Goal: Information Seeking & Learning: Understand process/instructions

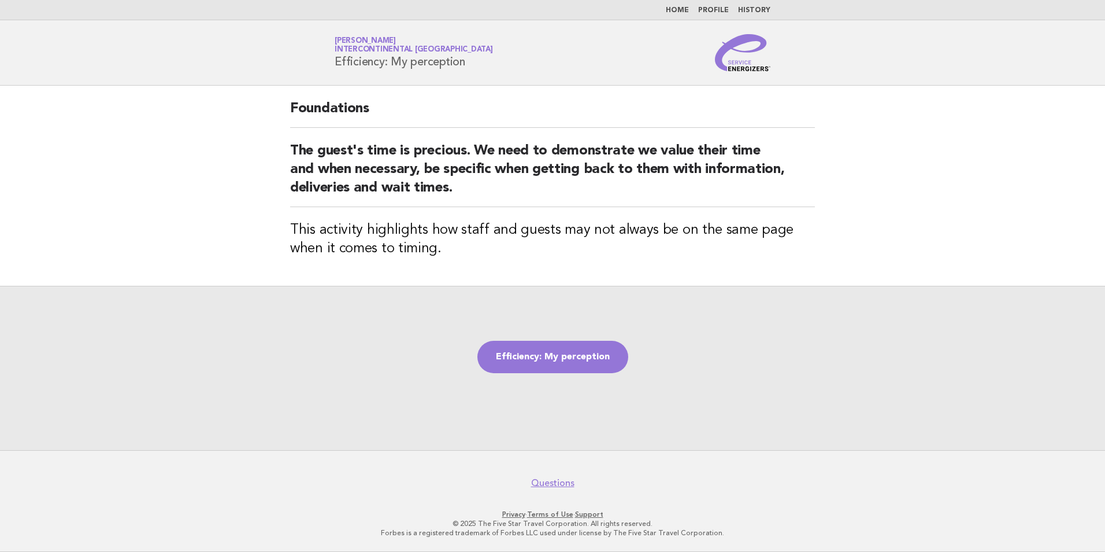
click at [683, 10] on link "Home" at bounding box center [677, 10] width 23 height 7
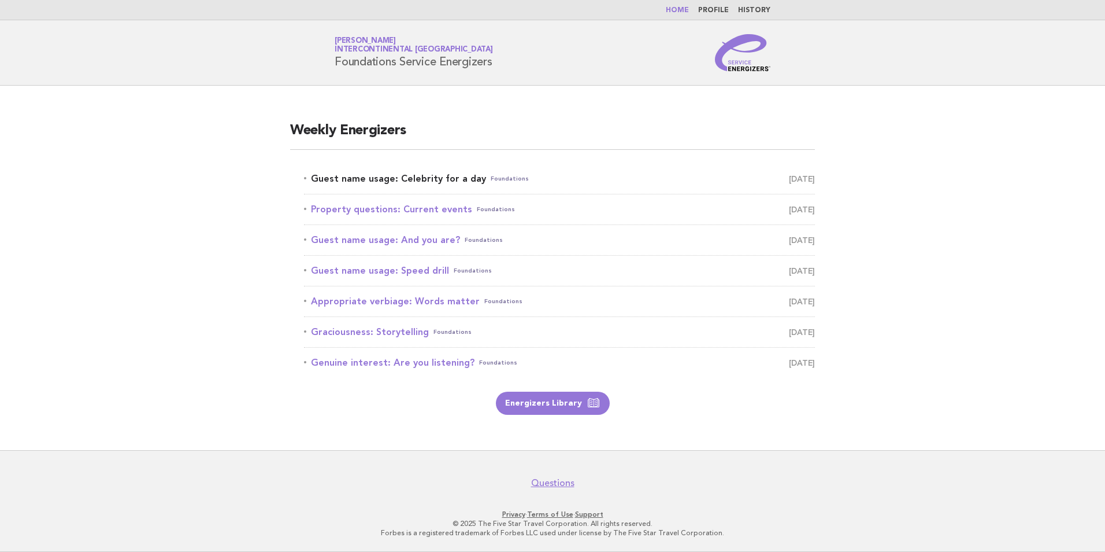
click at [428, 177] on link "Guest name usage: Celebrity for a day Foundations August 21" at bounding box center [559, 179] width 511 height 16
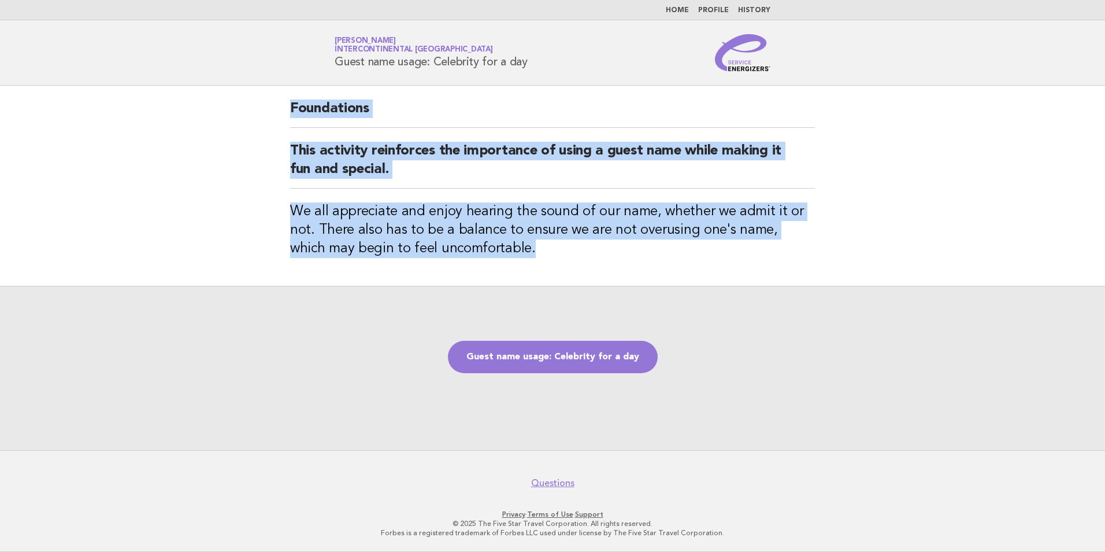
drag, startPoint x: 509, startPoint y: 248, endPoint x: 291, endPoint y: 108, distance: 258.8
click at [291, 108] on div "Foundations This activity reinforces the importance of using a guest name while…" at bounding box center [552, 186] width 553 height 200
drag, startPoint x: 291, startPoint y: 108, endPoint x: 328, endPoint y: 110, distance: 37.1
drag, startPoint x: 328, startPoint y: 110, endPoint x: 489, endPoint y: 83, distance: 163.0
click at [522, 95] on div "Foundations This activity reinforces the importance of using a guest name while…" at bounding box center [552, 186] width 553 height 200
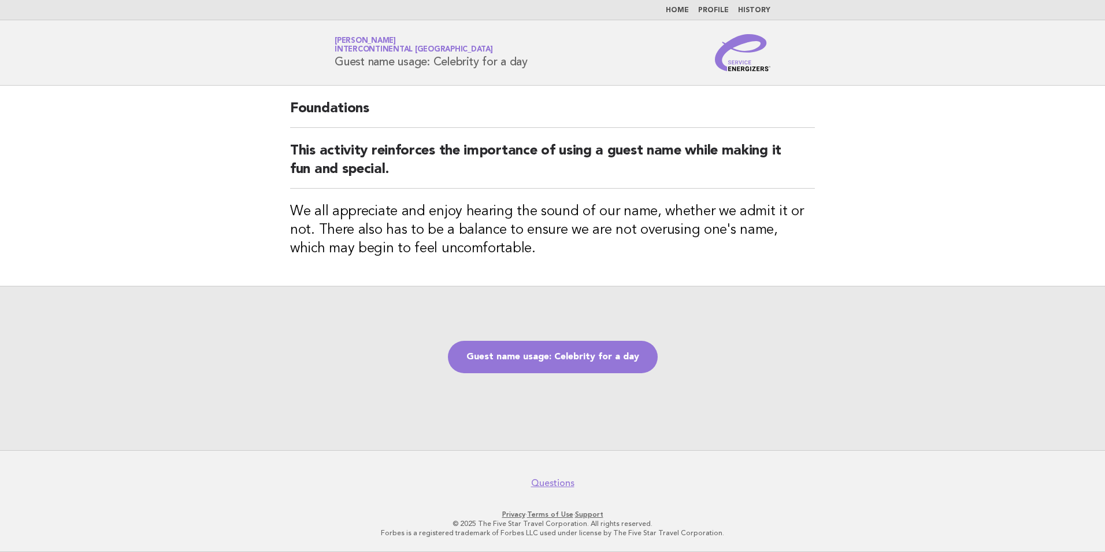
click at [315, 75] on header "Service Energizers Janice Lasangue InterContinental Doha Beach & Spa Guest name…" at bounding box center [552, 52] width 1105 height 65
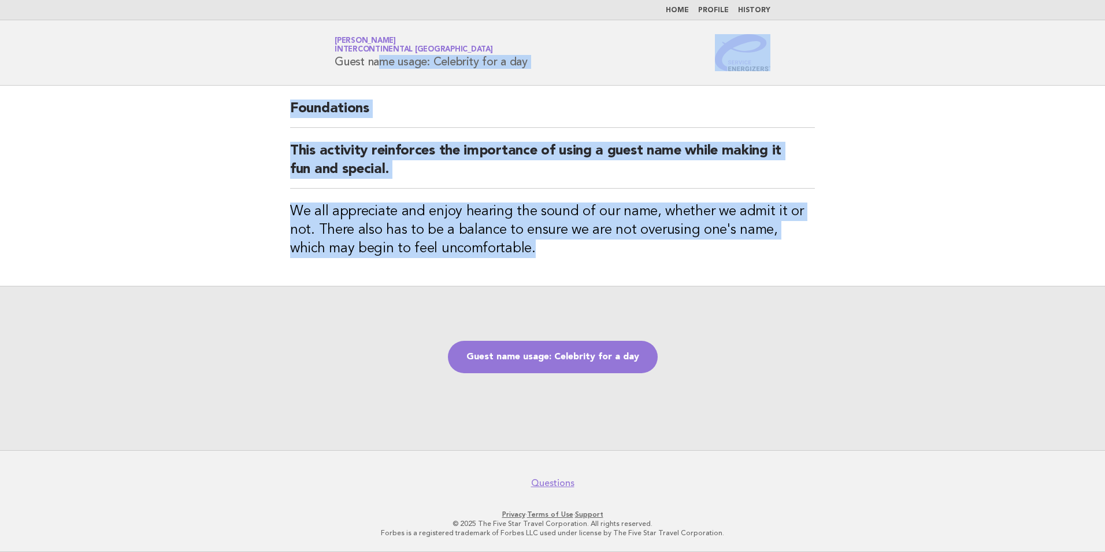
drag, startPoint x: 334, startPoint y: 64, endPoint x: 585, endPoint y: 254, distance: 315.3
click at [585, 254] on body "Home Profile History Service Energizers Janice Lasangue InterContinental Doha B…" at bounding box center [552, 276] width 1105 height 552
copy body "Guest name usage: Celebrity for a day Foundations This activity reinforces the …"
click at [576, 357] on link "Guest name usage: Celebrity for a day" at bounding box center [553, 357] width 210 height 32
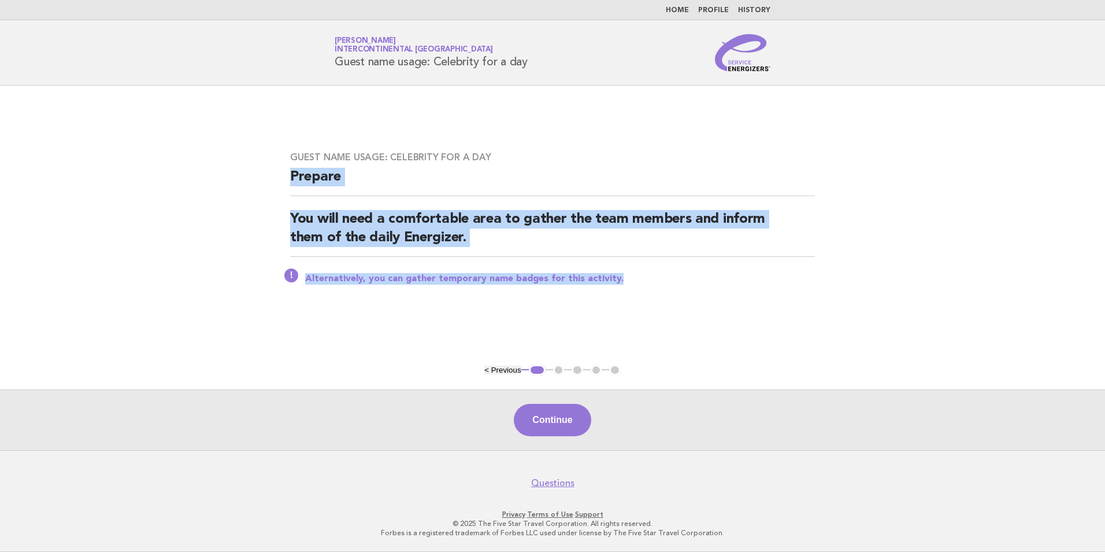
drag, startPoint x: 642, startPoint y: 279, endPoint x: 280, endPoint y: 166, distance: 379.6
click at [280, 166] on div "Guest name usage: Celebrity for a day Prepare You will need a comfortable area …" at bounding box center [552, 225] width 553 height 175
copy div "Prepare You will need a comfortable area to gather the team members and inform …"
click at [557, 414] on button "Continue" at bounding box center [552, 420] width 77 height 32
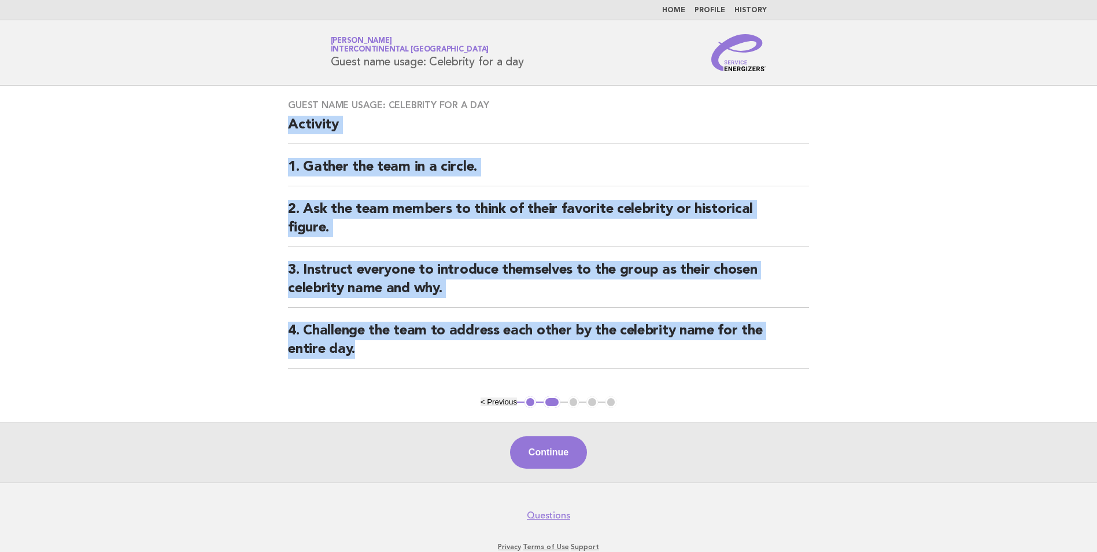
drag, startPoint x: 335, startPoint y: 328, endPoint x: 275, endPoint y: 140, distance: 197.5
click at [275, 140] on div "Guest name usage: Celebrity for a day Activity 1. Gather the team in a circle. …" at bounding box center [548, 241] width 549 height 310
copy div "Activity 1. Gather the team in a circle. 2. Ask the team members to think of th…"
click at [565, 448] on button "Continue" at bounding box center [548, 452] width 77 height 32
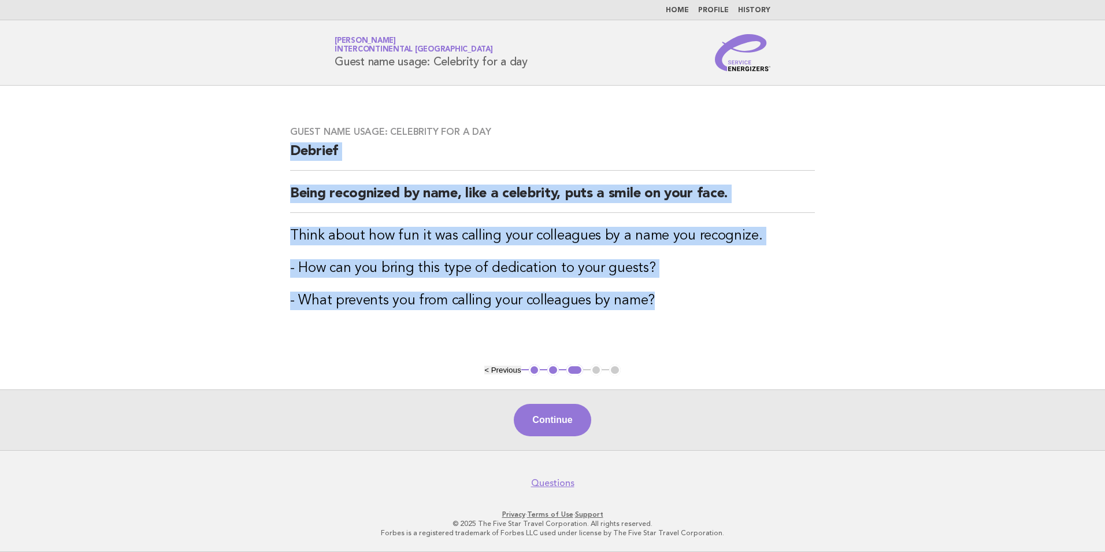
drag, startPoint x: 675, startPoint y: 313, endPoint x: 294, endPoint y: 149, distance: 414.1
click at [294, 149] on div "Guest name usage: Celebrity for a day Debrief Being recognized by name, like a …" at bounding box center [552, 224] width 553 height 225
drag, startPoint x: 294, startPoint y: 149, endPoint x: 321, endPoint y: 149, distance: 27.2
copy div "Debrief Being recognized by name, like a celebrity, puts a smile on your face. …"
click at [563, 419] on button "Continue" at bounding box center [552, 420] width 77 height 32
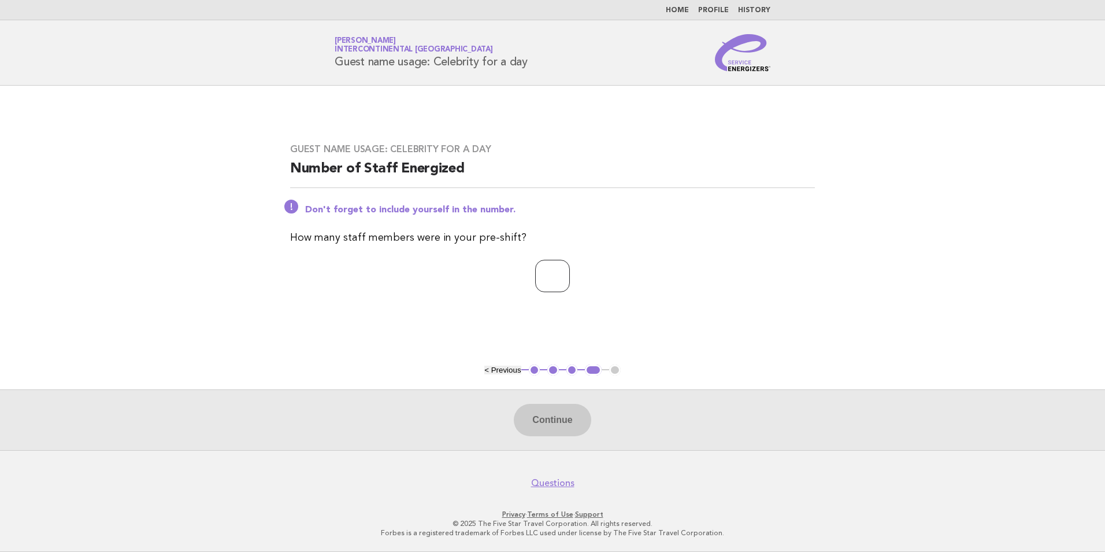
click at [543, 273] on input "number" at bounding box center [552, 276] width 35 height 32
type input "**"
click at [555, 420] on button "Continue" at bounding box center [552, 420] width 77 height 32
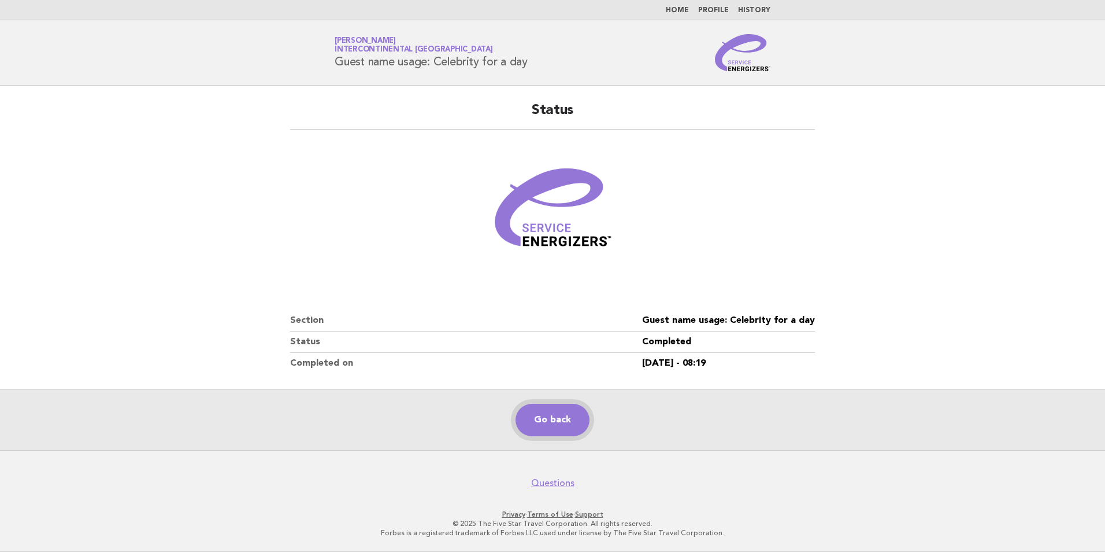
click at [561, 417] on link "Go back" at bounding box center [553, 420] width 74 height 32
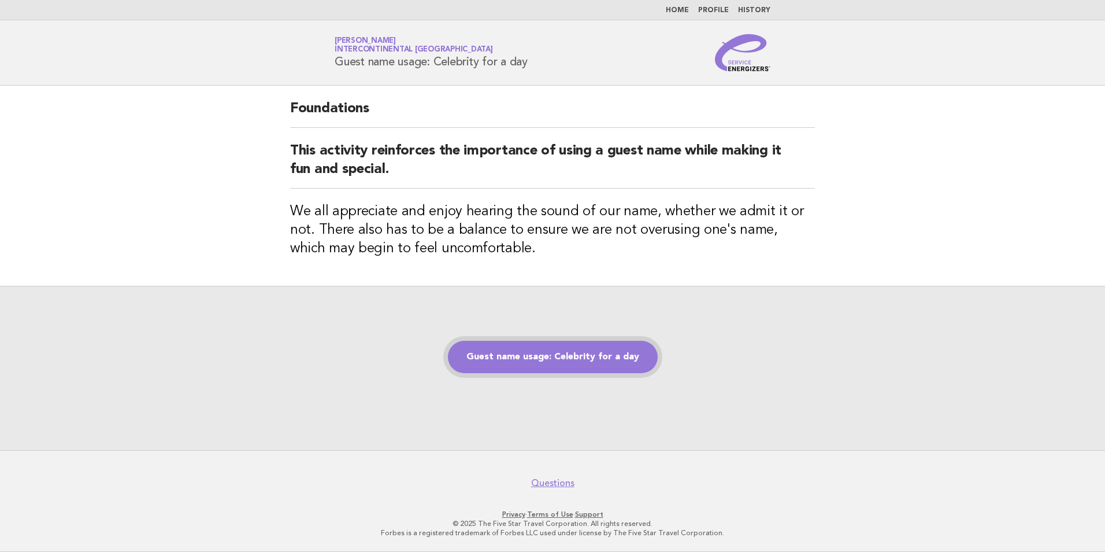
click at [561, 356] on link "Guest name usage: Celebrity for a day" at bounding box center [553, 357] width 210 height 32
click at [575, 350] on link "Guest name usage: Celebrity for a day" at bounding box center [553, 357] width 210 height 32
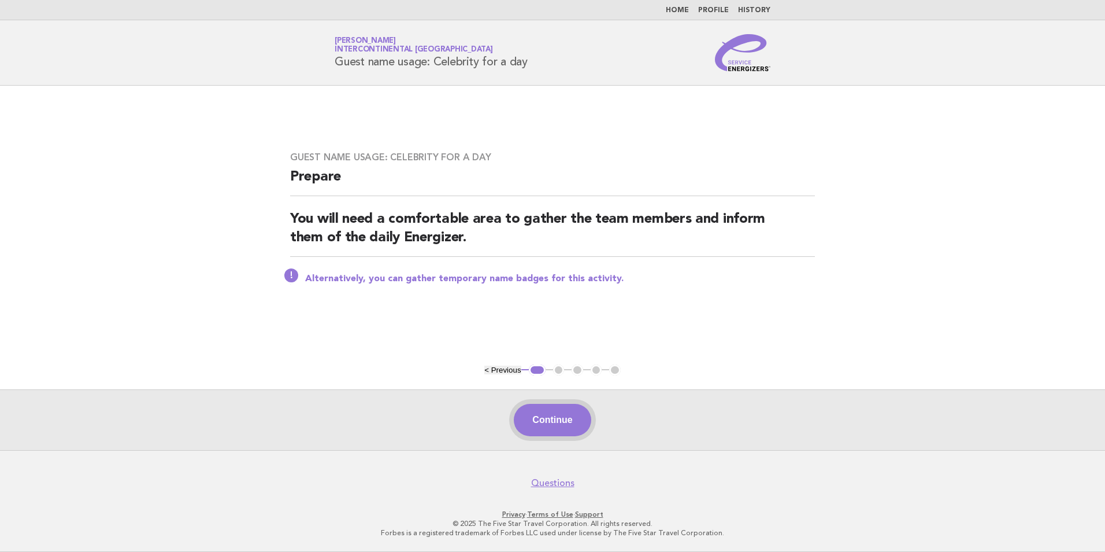
click at [544, 421] on button "Continue" at bounding box center [552, 420] width 77 height 32
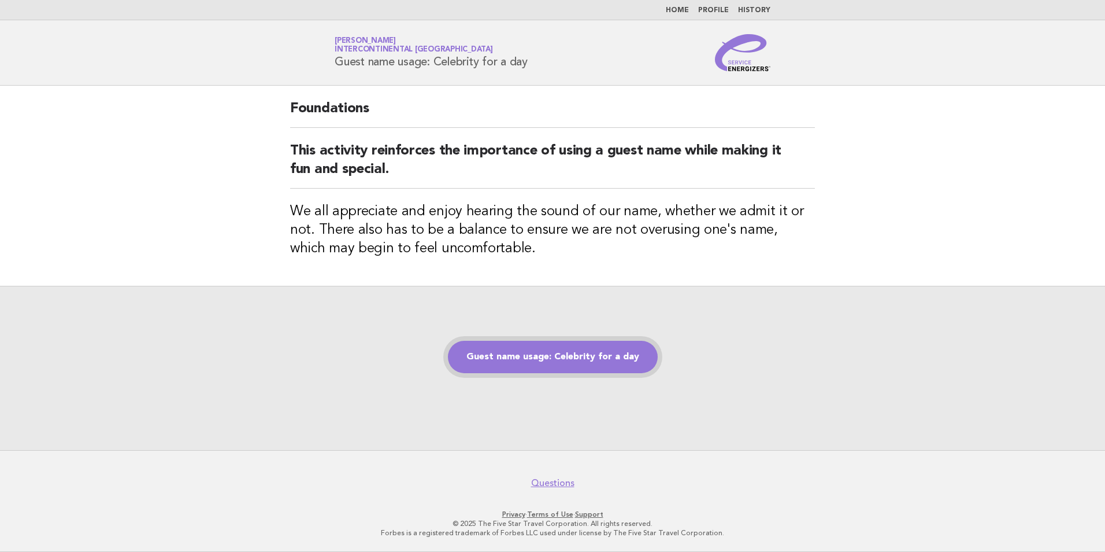
click at [539, 352] on link "Guest name usage: Celebrity for a day" at bounding box center [553, 357] width 210 height 32
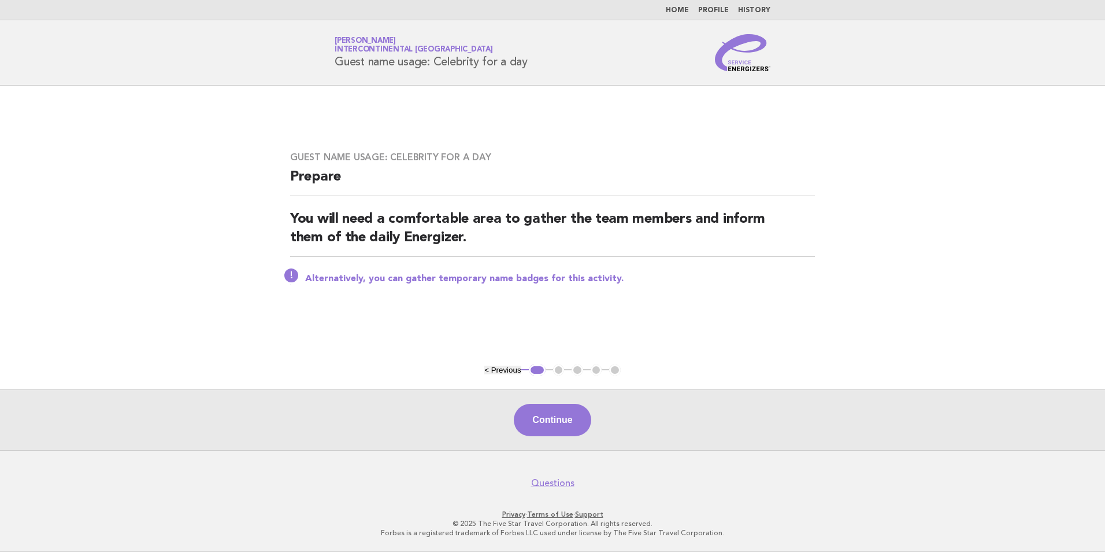
click at [542, 280] on p "Alternatively, you can gather temporary name badges for this activity." at bounding box center [560, 279] width 510 height 12
click at [561, 426] on button "Continue" at bounding box center [552, 420] width 77 height 32
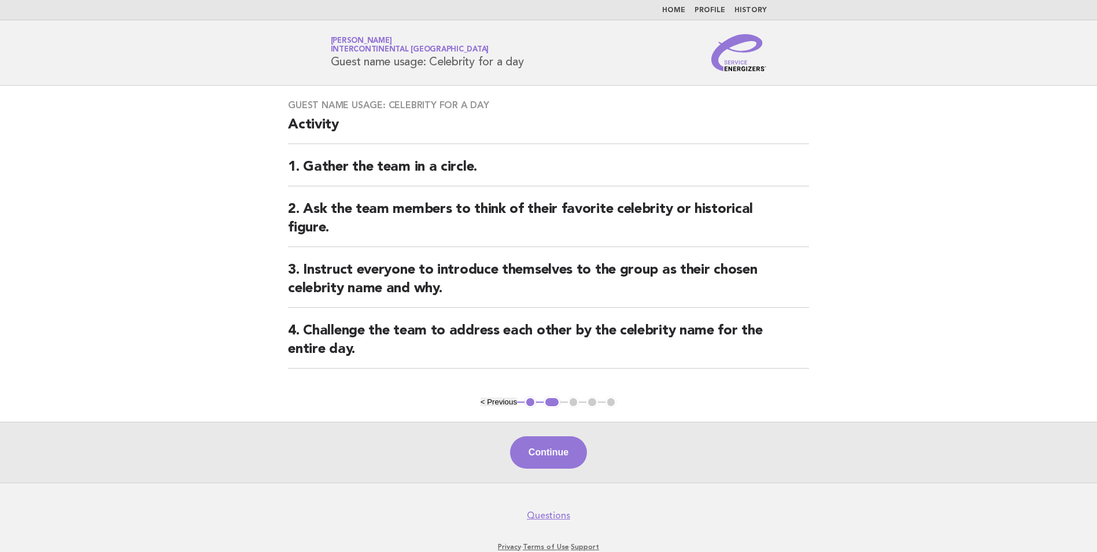
click at [678, 6] on li "Home" at bounding box center [673, 10] width 23 height 9
click at [678, 7] on link "Home" at bounding box center [673, 10] width 23 height 7
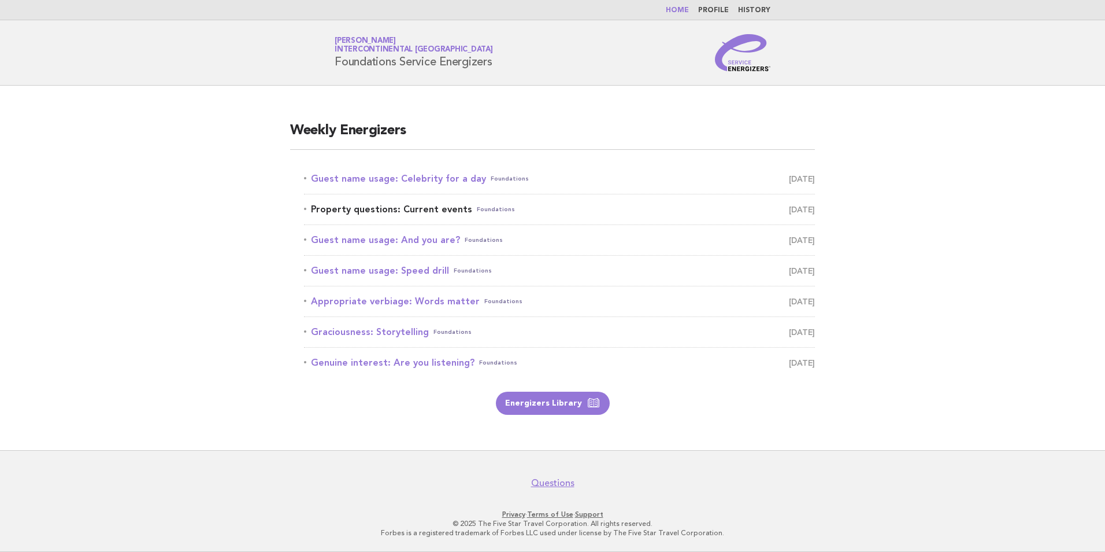
click at [415, 207] on link "Property questions: Current events Foundations [DATE]" at bounding box center [559, 209] width 511 height 16
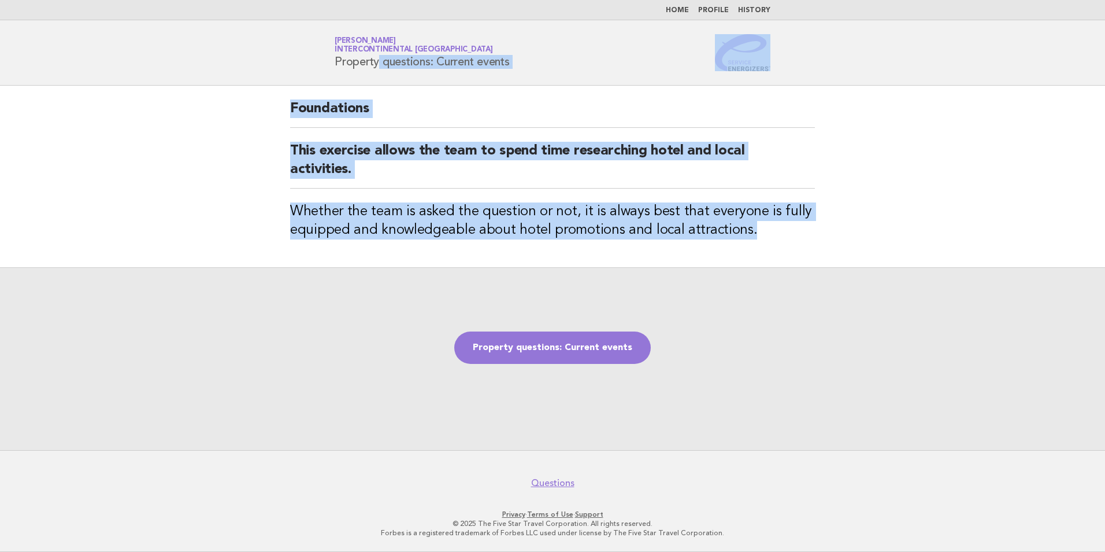
drag, startPoint x: 757, startPoint y: 228, endPoint x: 309, endPoint y: 77, distance: 473.0
click at [309, 77] on body "Home Profile History Service Energizers [PERSON_NAME] InterContinental [GEOGRAP…" at bounding box center [552, 276] width 1105 height 552
copy body "Property questions: Current events Foundations This exercise allows the team to…"
click at [581, 341] on link "Property questions: Current events" at bounding box center [552, 347] width 197 height 32
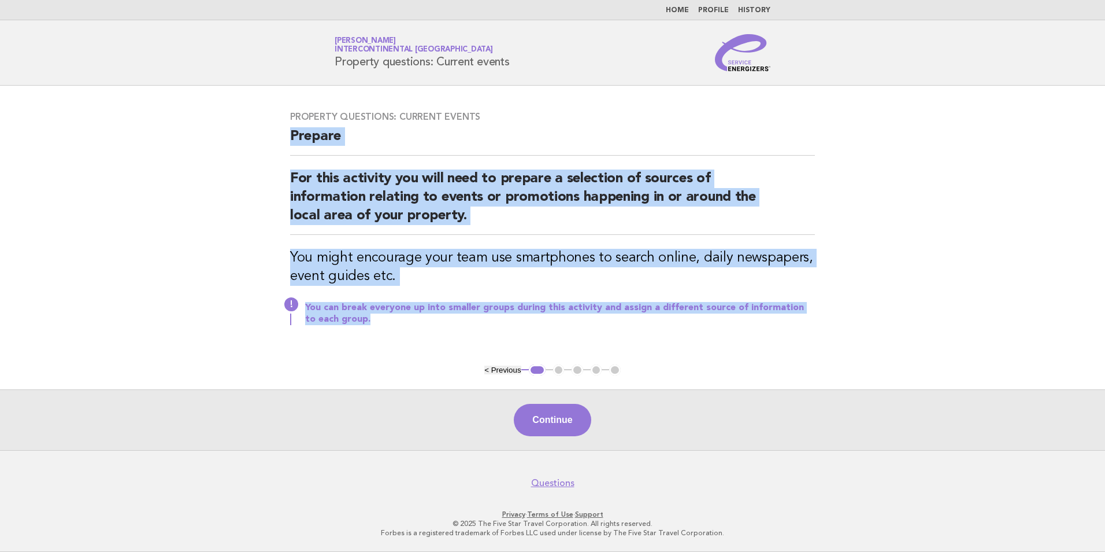
drag, startPoint x: 372, startPoint y: 331, endPoint x: 269, endPoint y: 154, distance: 205.5
click at [269, 154] on main "Property questions: Current events Prepare For this activity you will need to p…" at bounding box center [552, 268] width 1105 height 364
copy div "Prepare For this activity you will need to prepare a selection of sources of in…"
click at [556, 422] on button "Continue" at bounding box center [552, 420] width 77 height 32
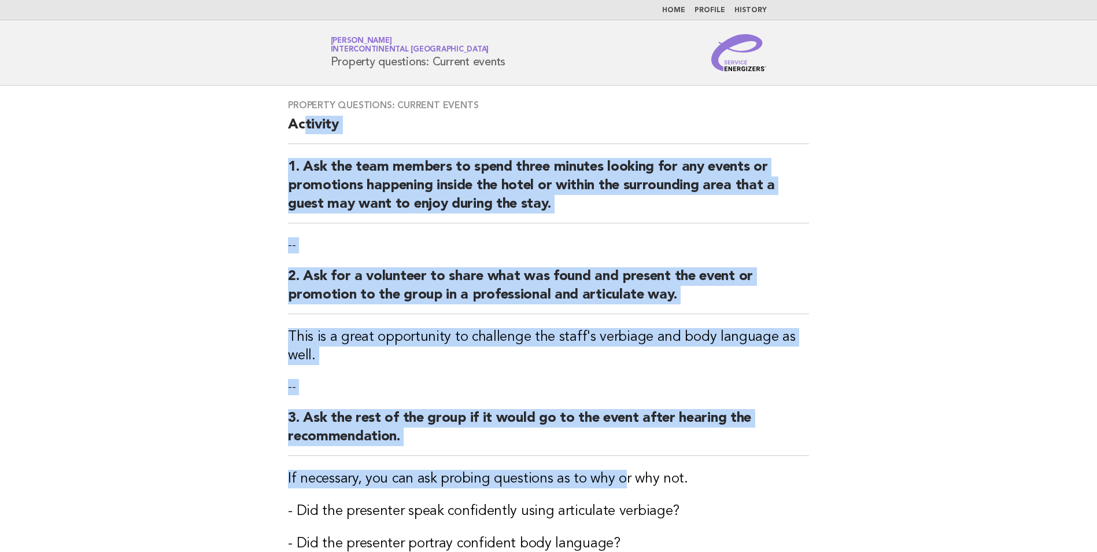
drag, startPoint x: 304, startPoint y: 125, endPoint x: 617, endPoint y: 452, distance: 452.2
click at [617, 452] on div "Property questions: Current events Activity 1. Ask the team members to spend th…" at bounding box center [548, 395] width 549 height 618
click at [459, 135] on h2 "Activity" at bounding box center [548, 130] width 521 height 28
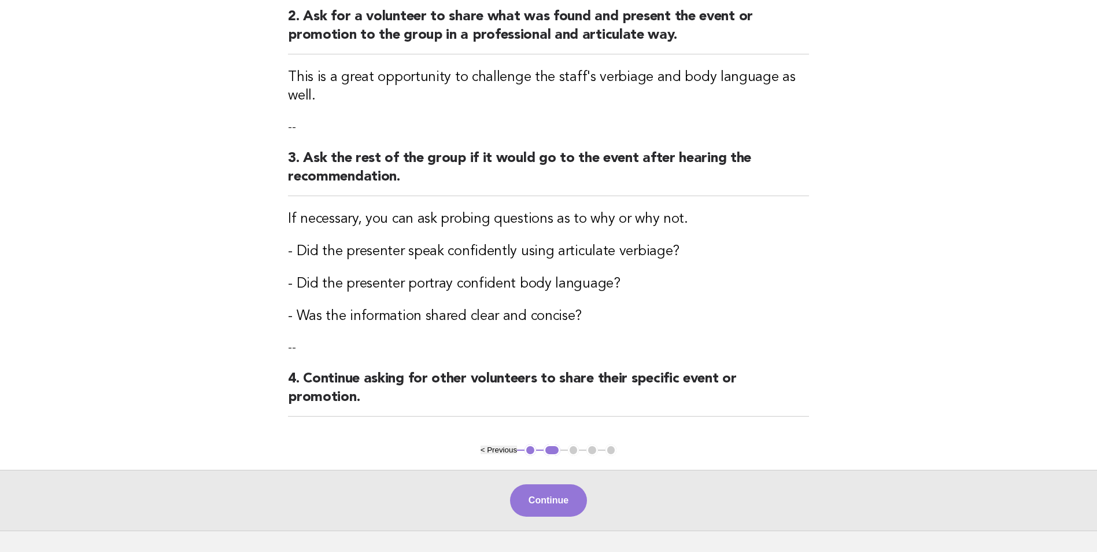
scroll to position [321, 0]
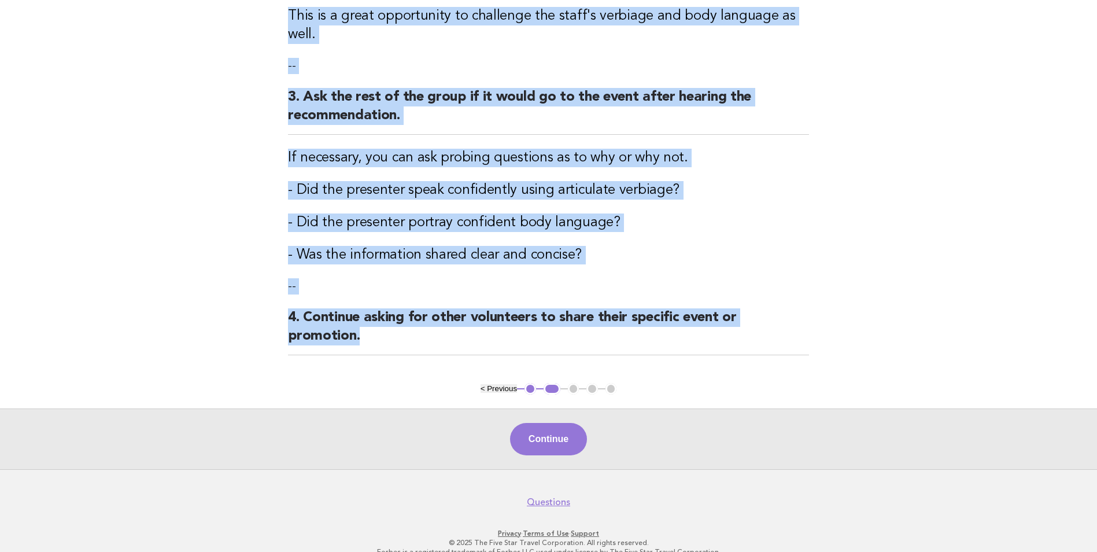
drag, startPoint x: 278, startPoint y: 119, endPoint x: 707, endPoint y: 326, distance: 477.1
click at [707, 326] on div "Property questions: Current events Activity 1. Ask the team members to spend th…" at bounding box center [548, 74] width 549 height 618
copy div "Activity 1. Ask the team members to spend three minutes looking for any events …"
click at [550, 423] on button "Continue" at bounding box center [548, 439] width 77 height 32
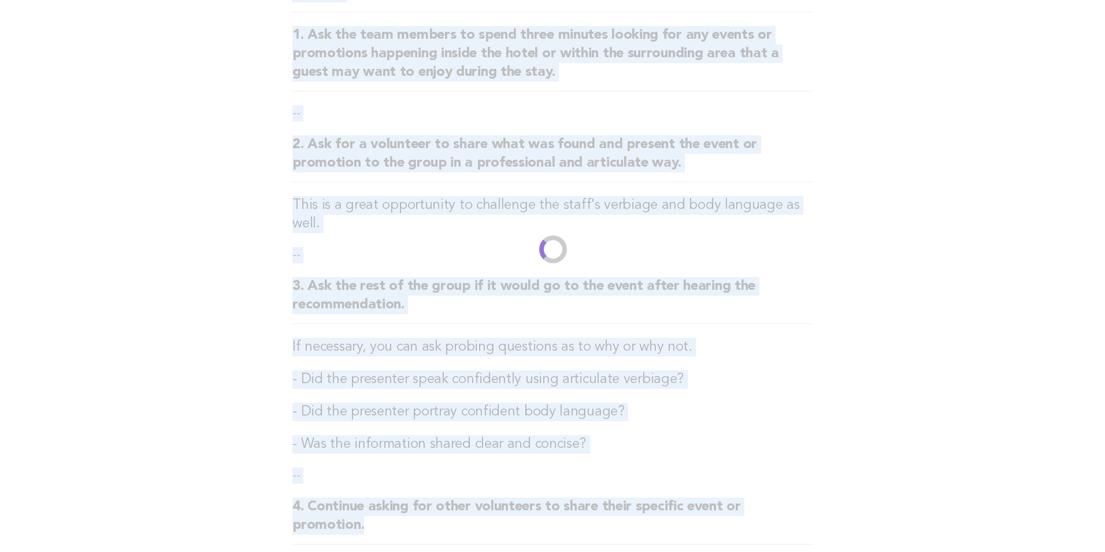
scroll to position [0, 0]
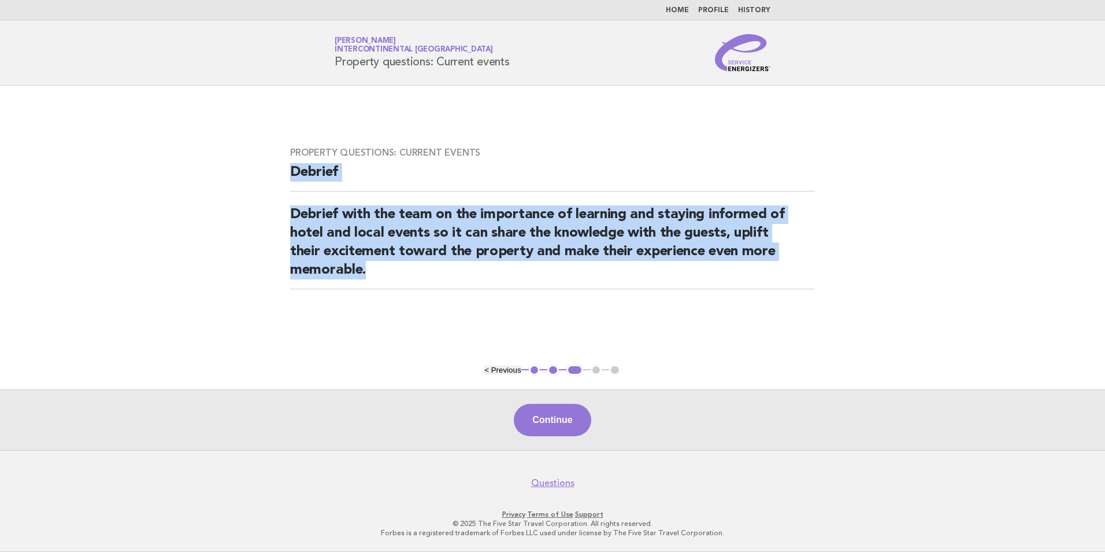
drag, startPoint x: 396, startPoint y: 265, endPoint x: 276, endPoint y: 180, distance: 147.6
click at [276, 180] on main "Property questions: Current events Debrief Debrief with the team on the importa…" at bounding box center [552, 268] width 1105 height 364
copy div "Debrief Debrief with the team on the importance of learning and staying informe…"
click at [680, 9] on link "Home" at bounding box center [677, 10] width 23 height 7
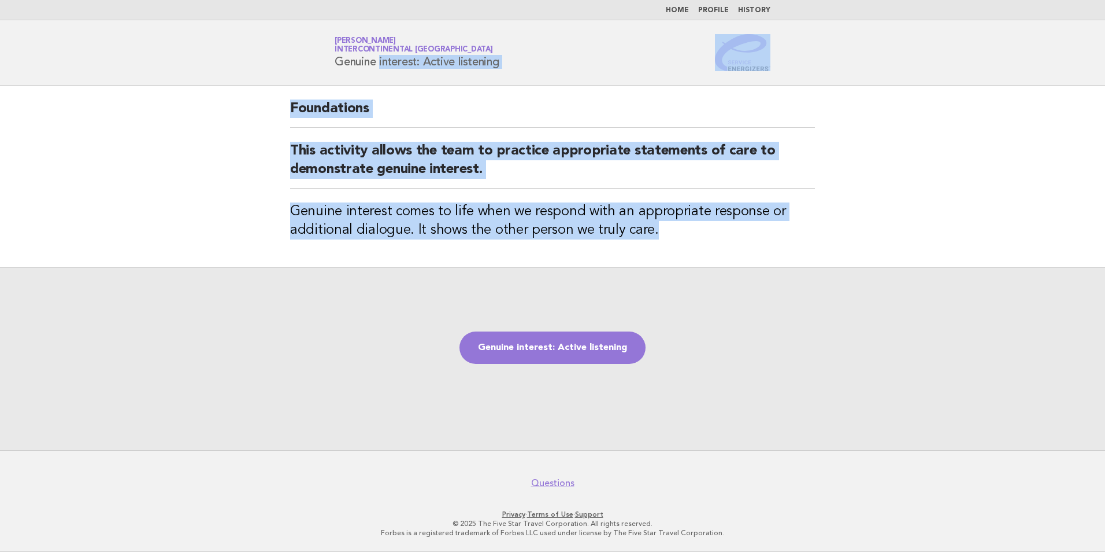
drag, startPoint x: 661, startPoint y: 232, endPoint x: 247, endPoint y: 76, distance: 442.4
click at [247, 76] on body "Home Profile History Service Energizers [PERSON_NAME] InterContinental [GEOGRAP…" at bounding box center [552, 276] width 1105 height 552
copy body "Genuine interest: Active listening Foundations This activity allows the team to…"
click at [579, 343] on link "Genuine interest: Active listening" at bounding box center [553, 347] width 186 height 32
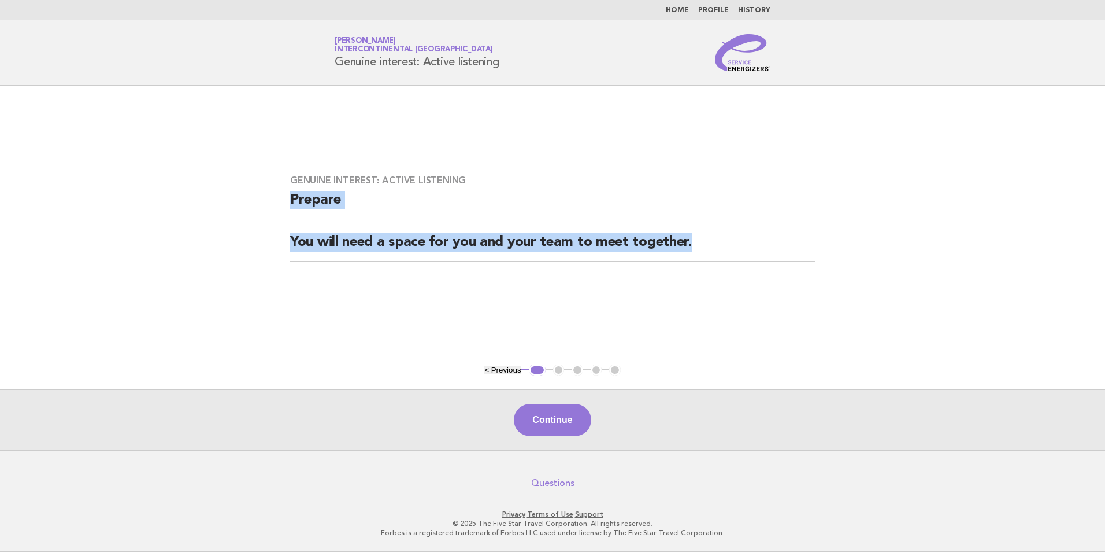
drag, startPoint x: 712, startPoint y: 250, endPoint x: 285, endPoint y: 213, distance: 428.8
click at [285, 213] on div "Genuine interest: Active listening Prepare You will need a space for you and yo…" at bounding box center [552, 225] width 553 height 128
copy div "Prepare You will need a space for you and your team to meet together."
click at [567, 421] on button "Continue" at bounding box center [552, 420] width 77 height 32
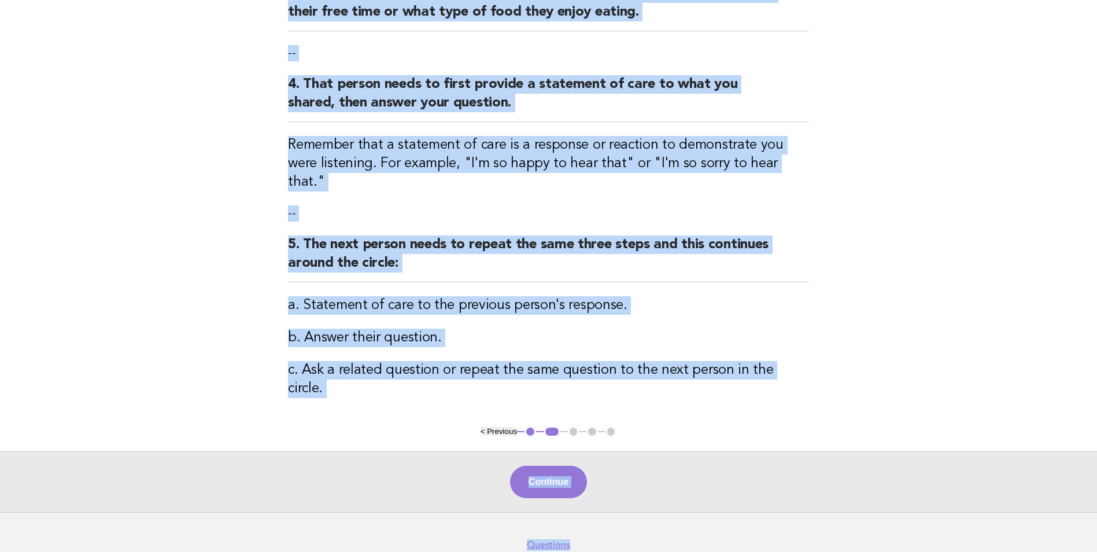
scroll to position [361, 0]
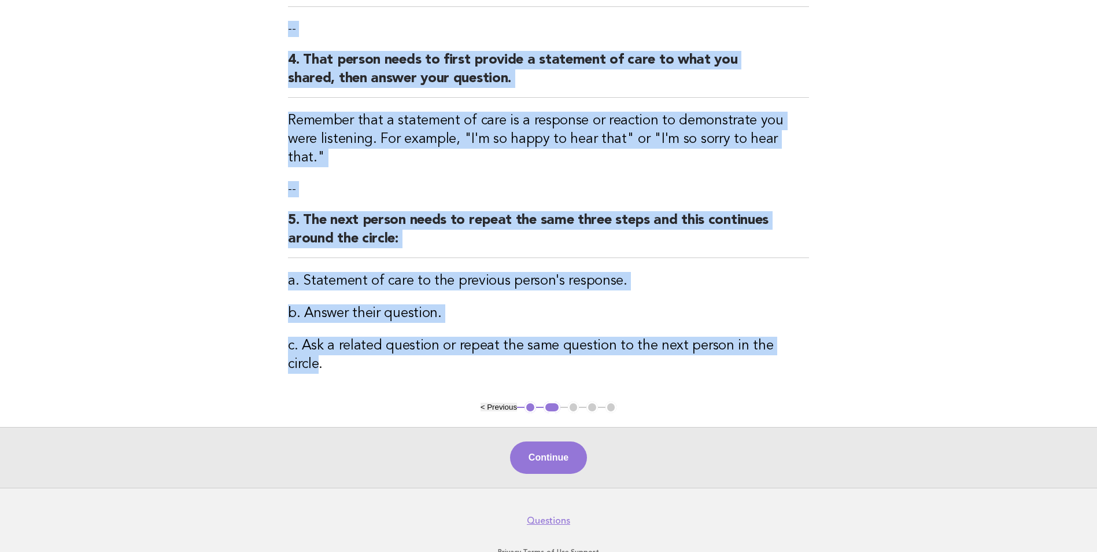
drag, startPoint x: 285, startPoint y: 124, endPoint x: 791, endPoint y: 337, distance: 549.0
click at [791, 337] on div "Genuine interest: Active listening Activity 1. Ask the group to form a circle. …" at bounding box center [548, 63] width 549 height 676
copy div "Activity 1. Ask the group to form a circle. -- 2. Starting with yourself, share…"
click at [554, 441] on button "Continue" at bounding box center [548, 457] width 77 height 32
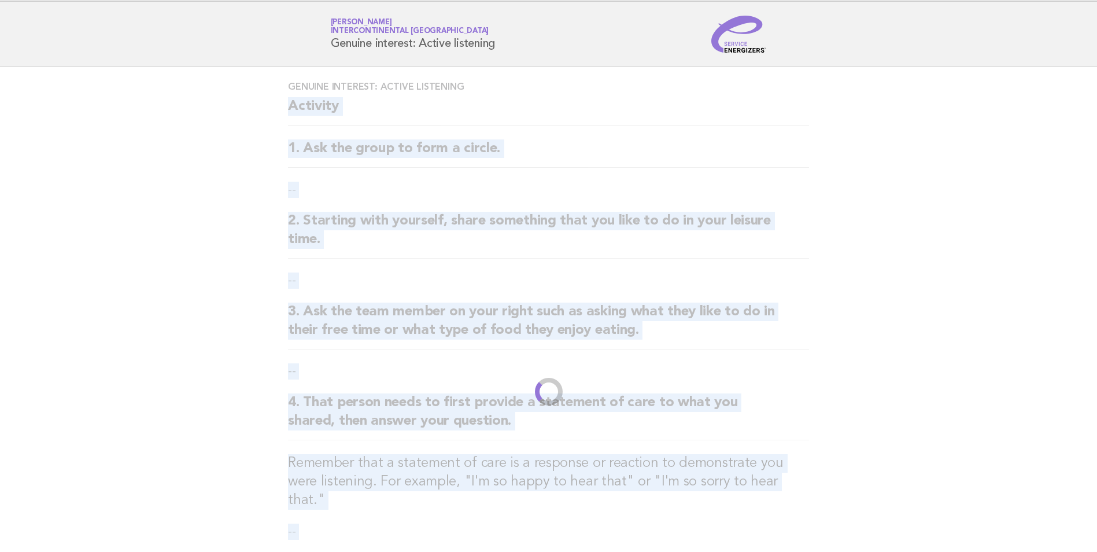
scroll to position [0, 0]
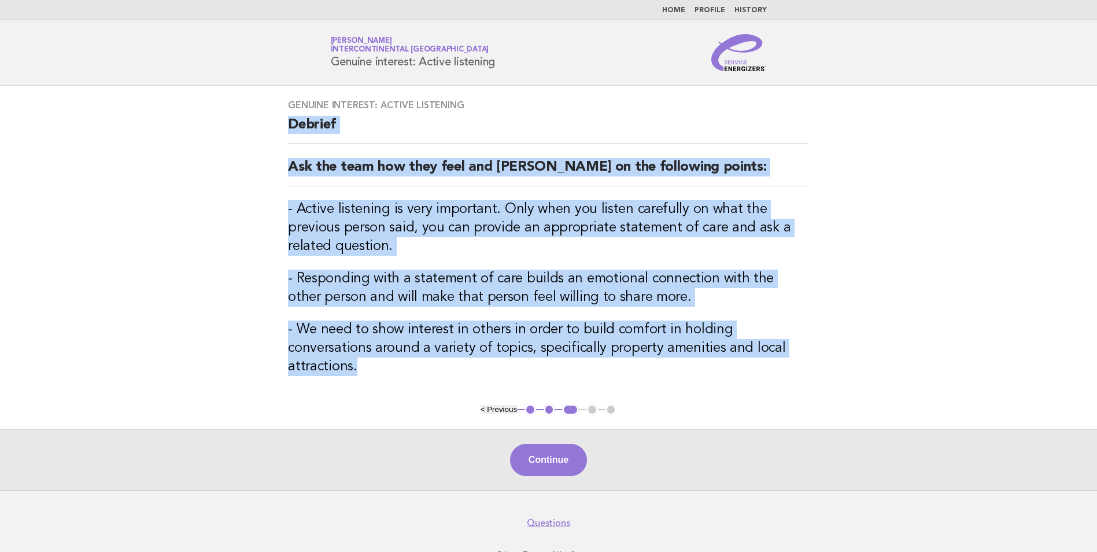
drag, startPoint x: 771, startPoint y: 352, endPoint x: 274, endPoint y: 137, distance: 541.7
click at [274, 137] on div "Genuine interest: Active listening Debrief Ask the team how they feel and debri…" at bounding box center [548, 245] width 549 height 318
copy div "Debrief Ask the team how they feel and debrief on the following points: - Activ…"
click at [548, 444] on button "Continue" at bounding box center [548, 459] width 77 height 32
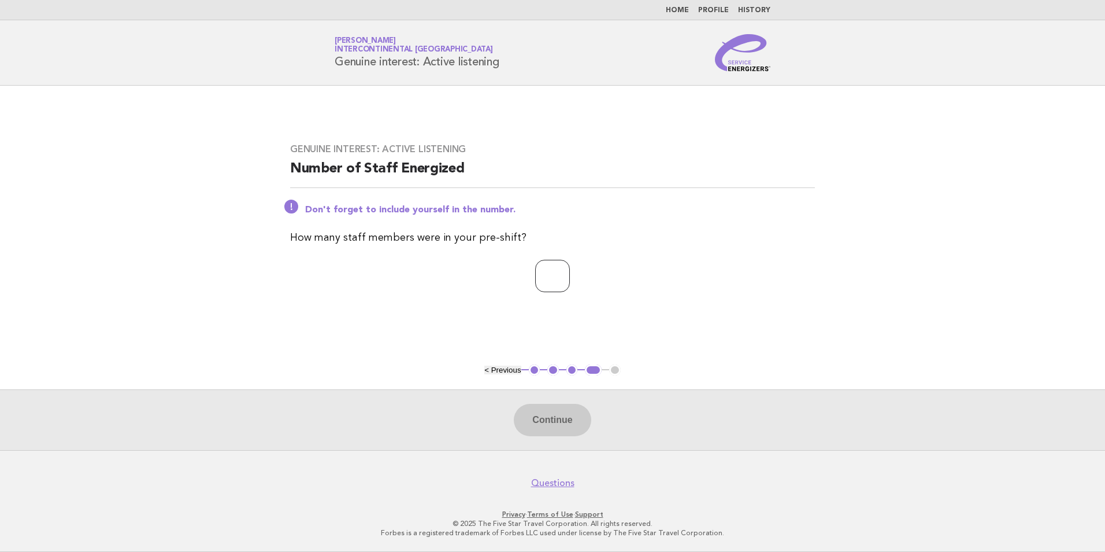
click at [558, 268] on input "number" at bounding box center [552, 276] width 35 height 32
type input "**"
click at [573, 416] on button "Continue" at bounding box center [552, 420] width 77 height 32
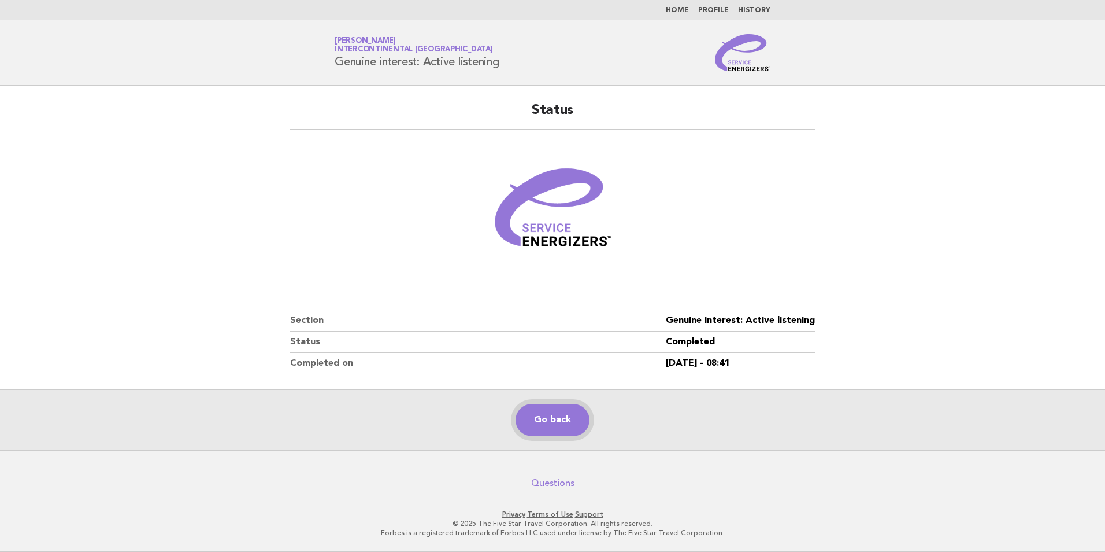
click at [550, 416] on link "Go back" at bounding box center [553, 420] width 74 height 32
